Goal: Information Seeking & Learning: Learn about a topic

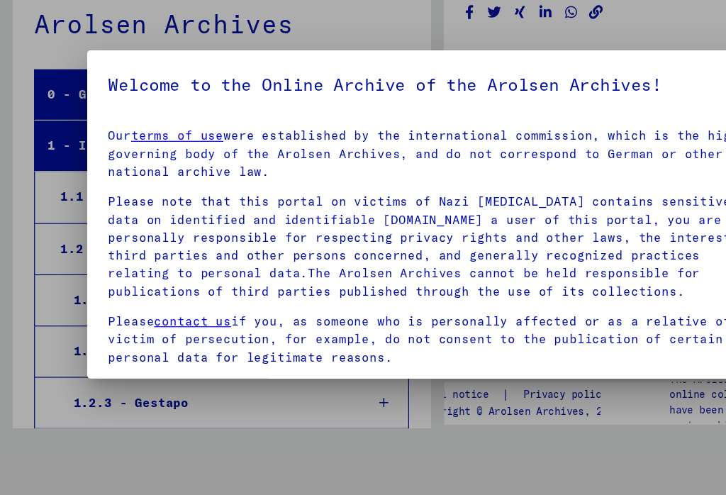
scroll to position [803, 0]
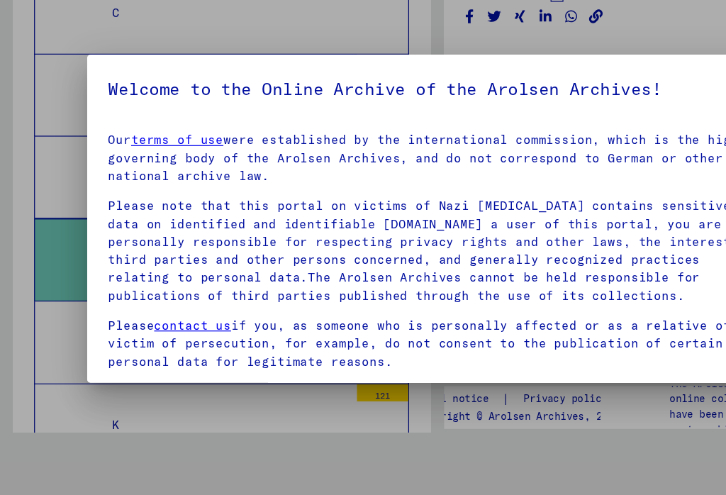
click at [120, 230] on p "Please note that this portal on victims of Nazi [MEDICAL_DATA] contains sensiti…" at bounding box center [362, 274] width 547 height 89
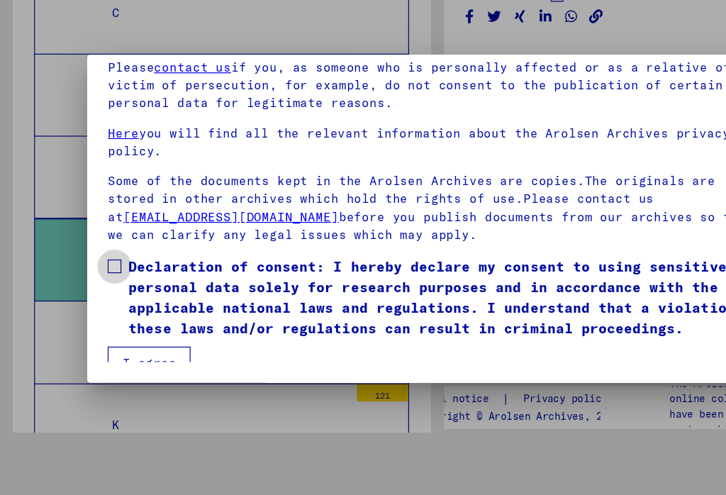
scroll to position [135, 0]
click at [93, 282] on span at bounding box center [94, 287] width 11 height 11
click at [123, 354] on button "I agree" at bounding box center [123, 367] width 69 height 27
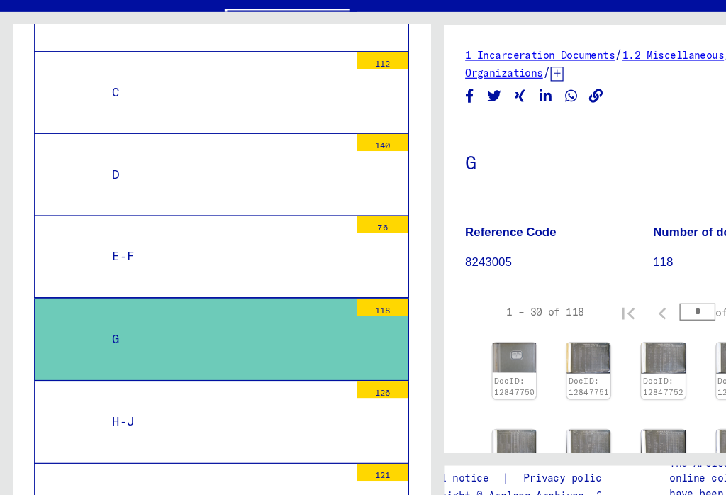
click at [82, 446] on div "K" at bounding box center [185, 460] width 207 height 28
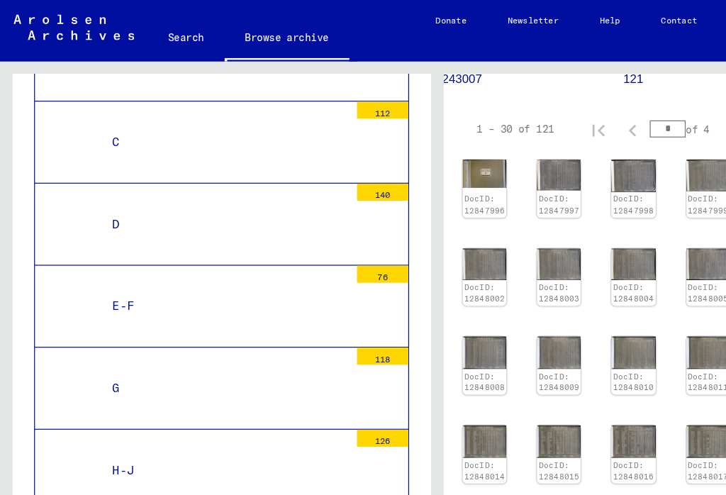
scroll to position [191, 25]
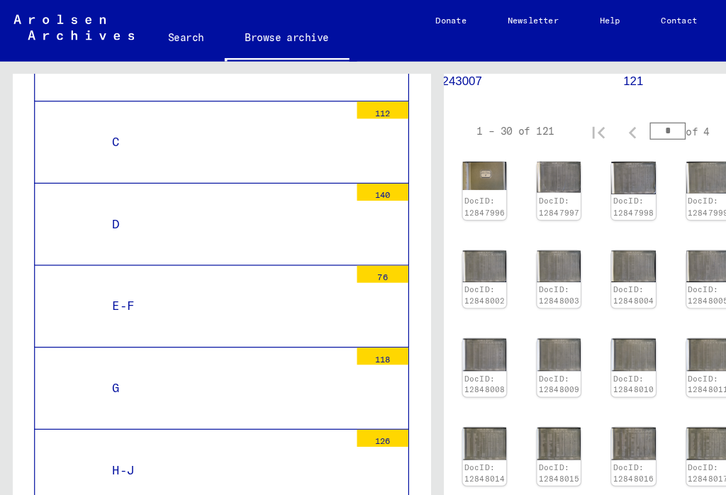
click at [397, 218] on img at bounding box center [402, 221] width 36 height 26
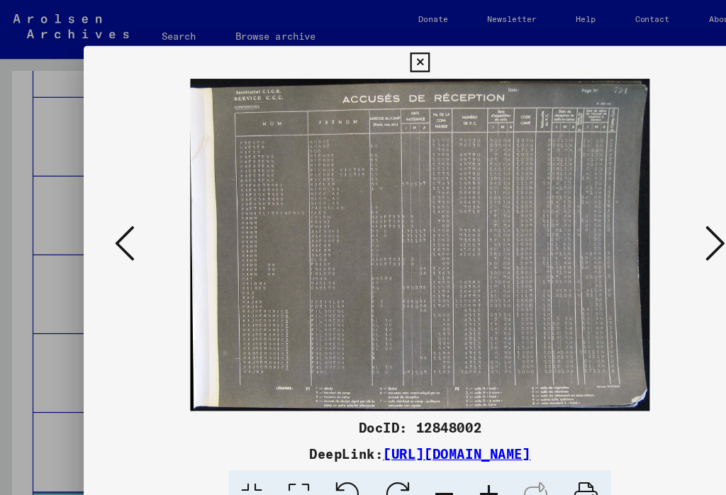
click at [610, 214] on icon at bounding box center [618, 211] width 17 height 34
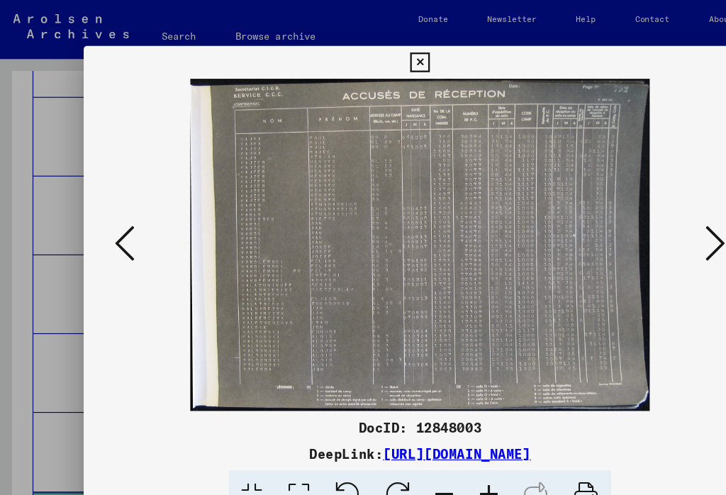
click at [610, 207] on icon at bounding box center [618, 211] width 17 height 34
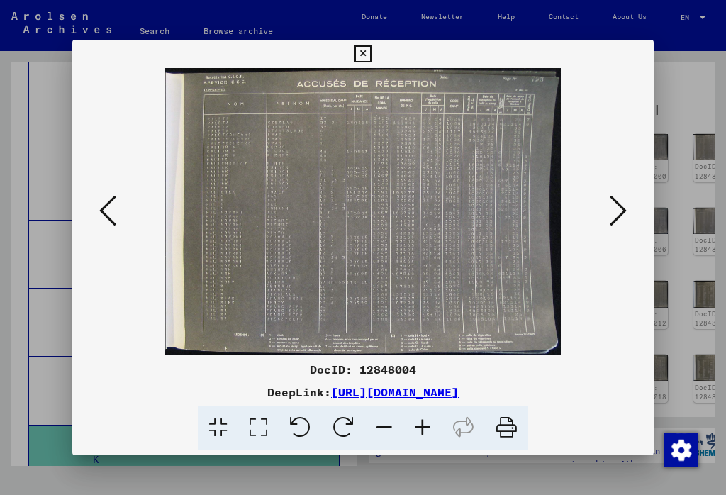
click at [371, 57] on icon at bounding box center [363, 53] width 16 height 17
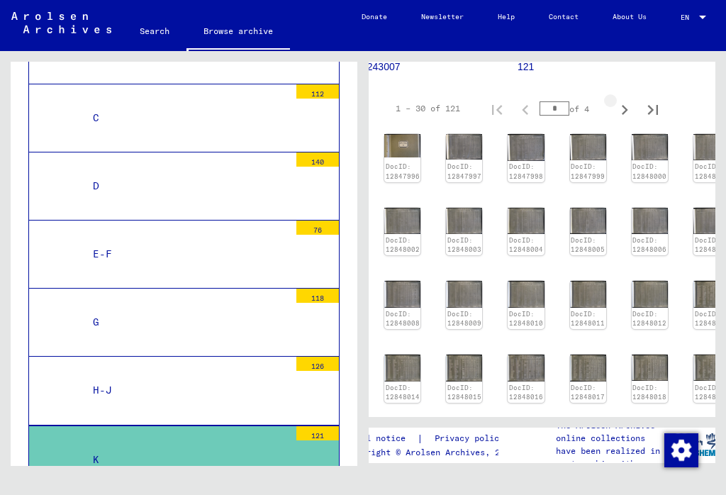
click at [627, 103] on icon "Next page" at bounding box center [625, 110] width 20 height 20
type input "*"
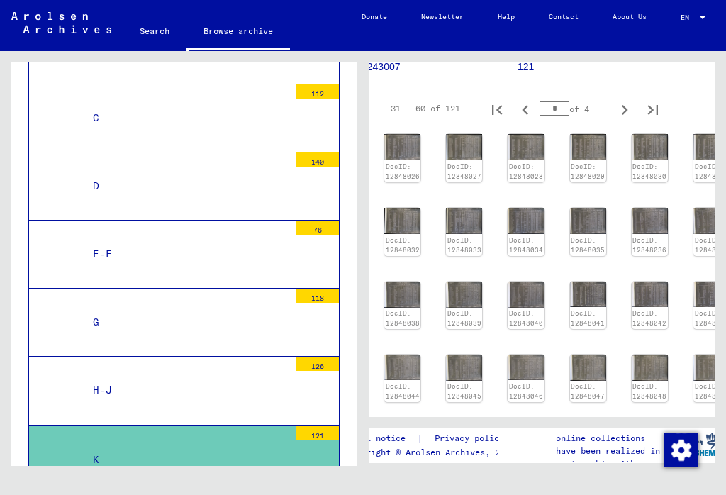
click at [397, 218] on img at bounding box center [402, 221] width 36 height 26
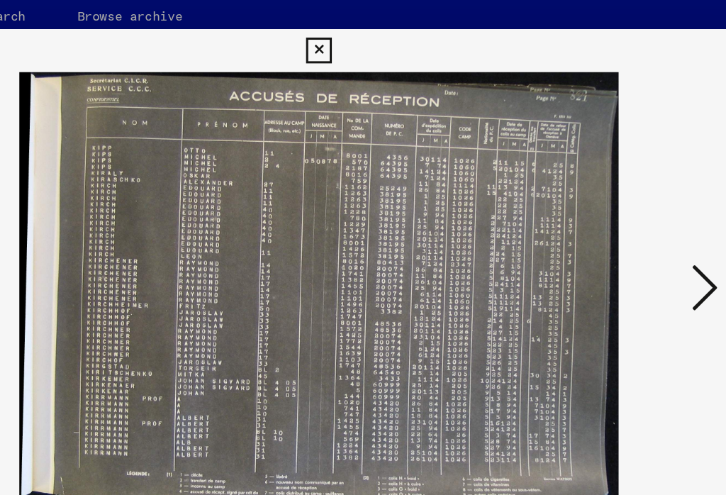
click at [610, 194] on icon at bounding box center [618, 211] width 17 height 34
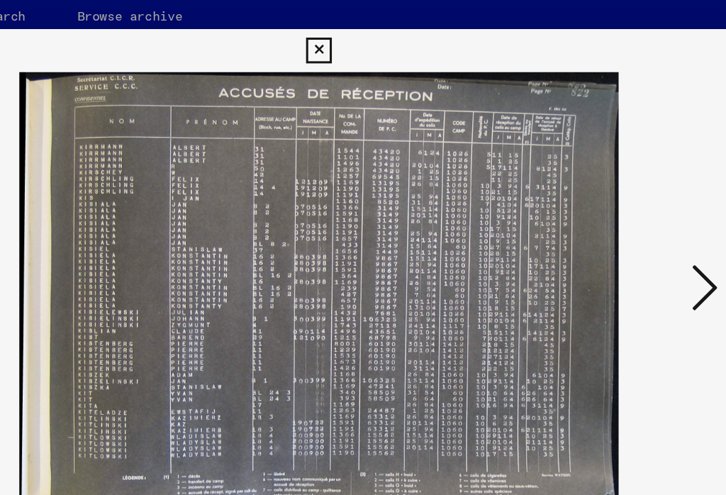
click at [610, 194] on icon at bounding box center [618, 211] width 17 height 34
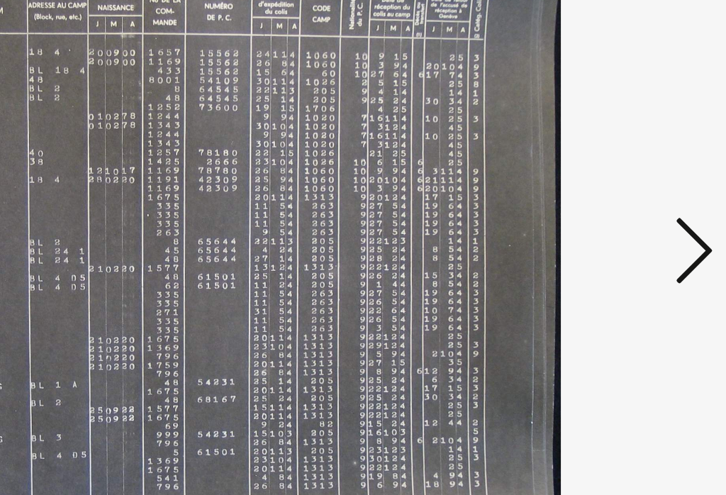
click at [610, 194] on icon at bounding box center [618, 211] width 17 height 34
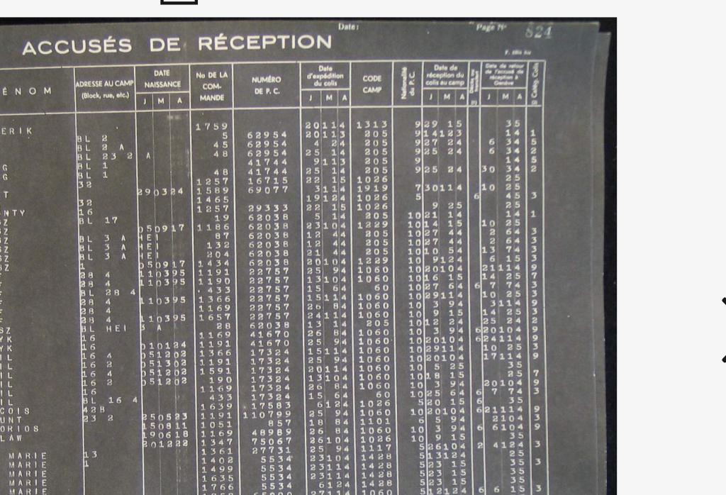
click at [606, 191] on button at bounding box center [619, 211] width 26 height 40
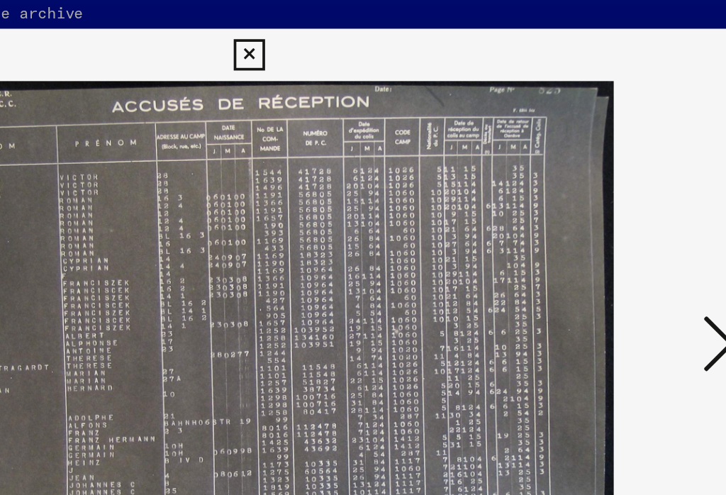
click at [610, 194] on icon at bounding box center [618, 211] width 17 height 34
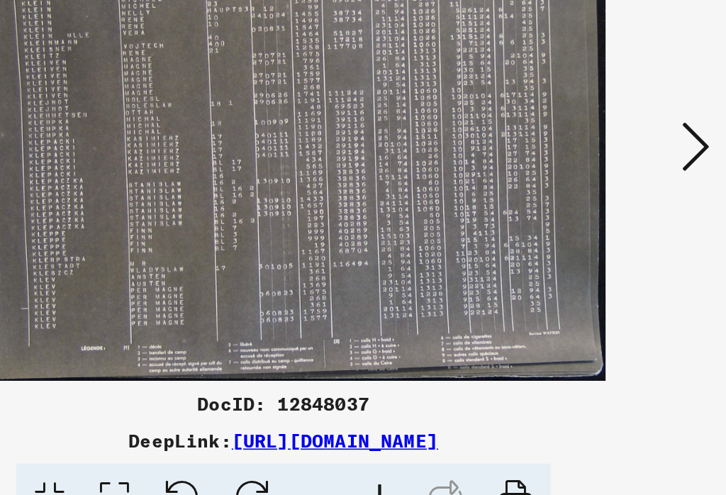
click at [610, 194] on icon at bounding box center [618, 211] width 17 height 34
